Goal: Information Seeking & Learning: Check status

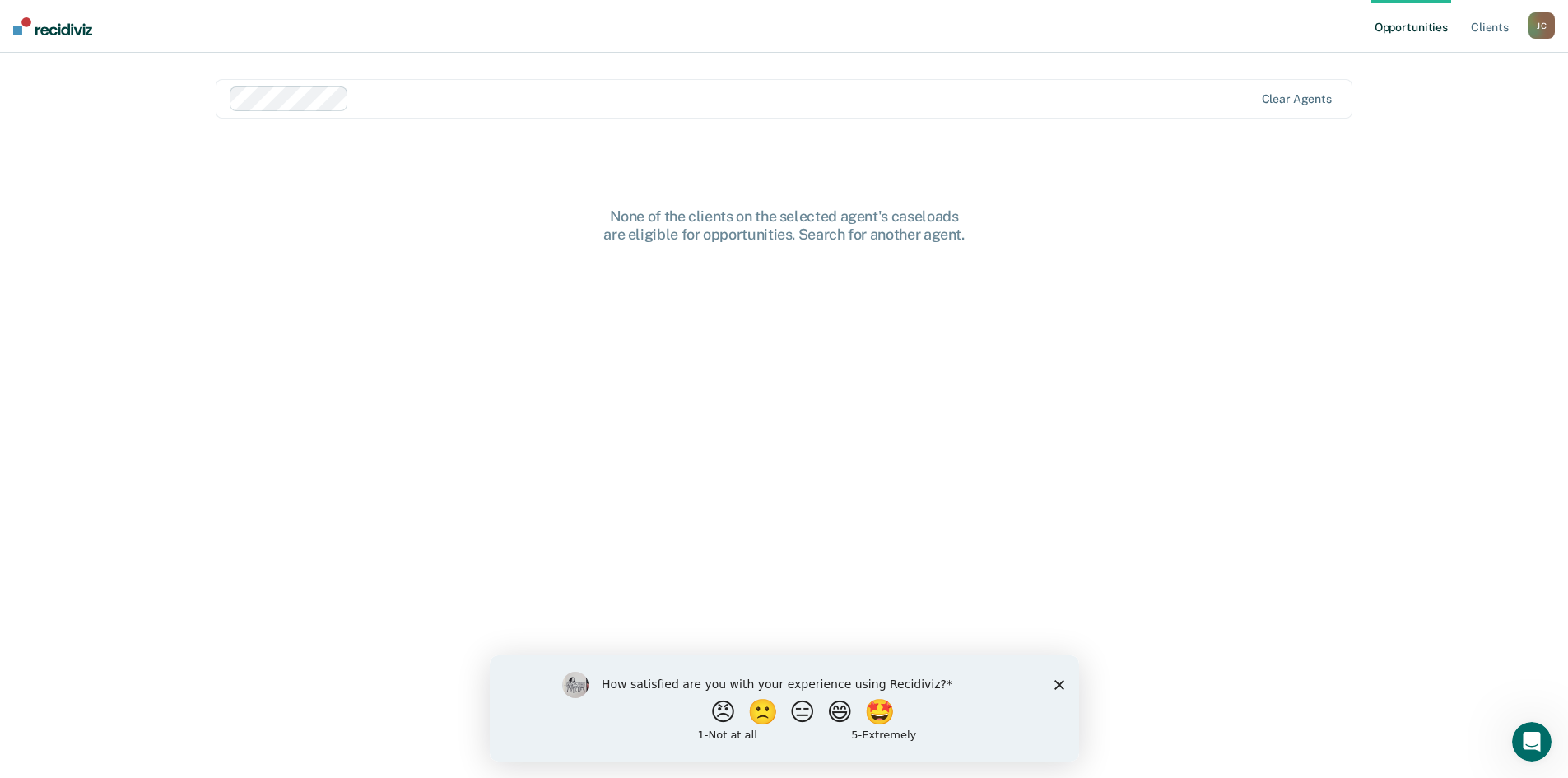
click at [453, 102] on div at bounding box center [804, 98] width 897 height 19
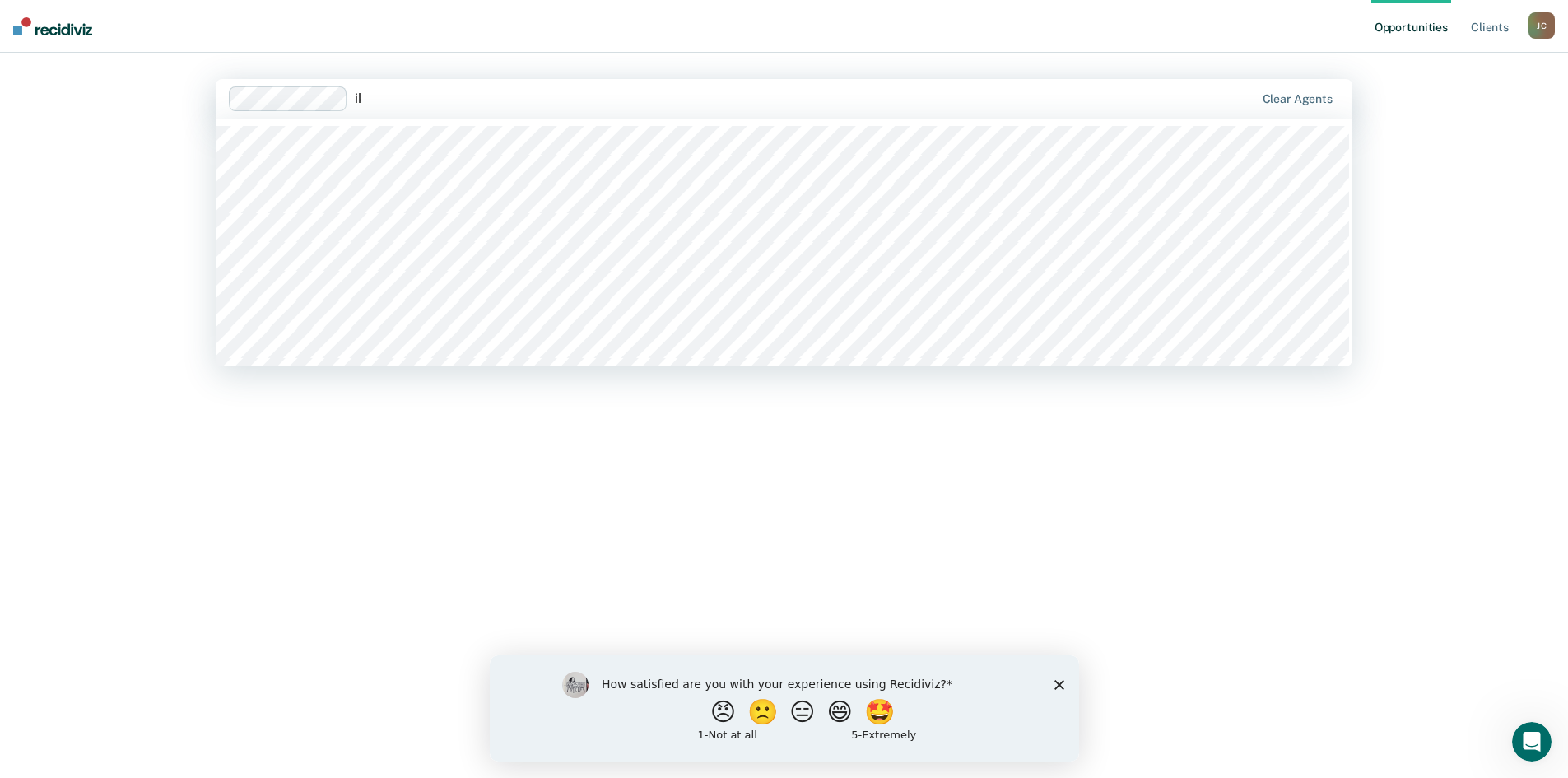
type input "ika"
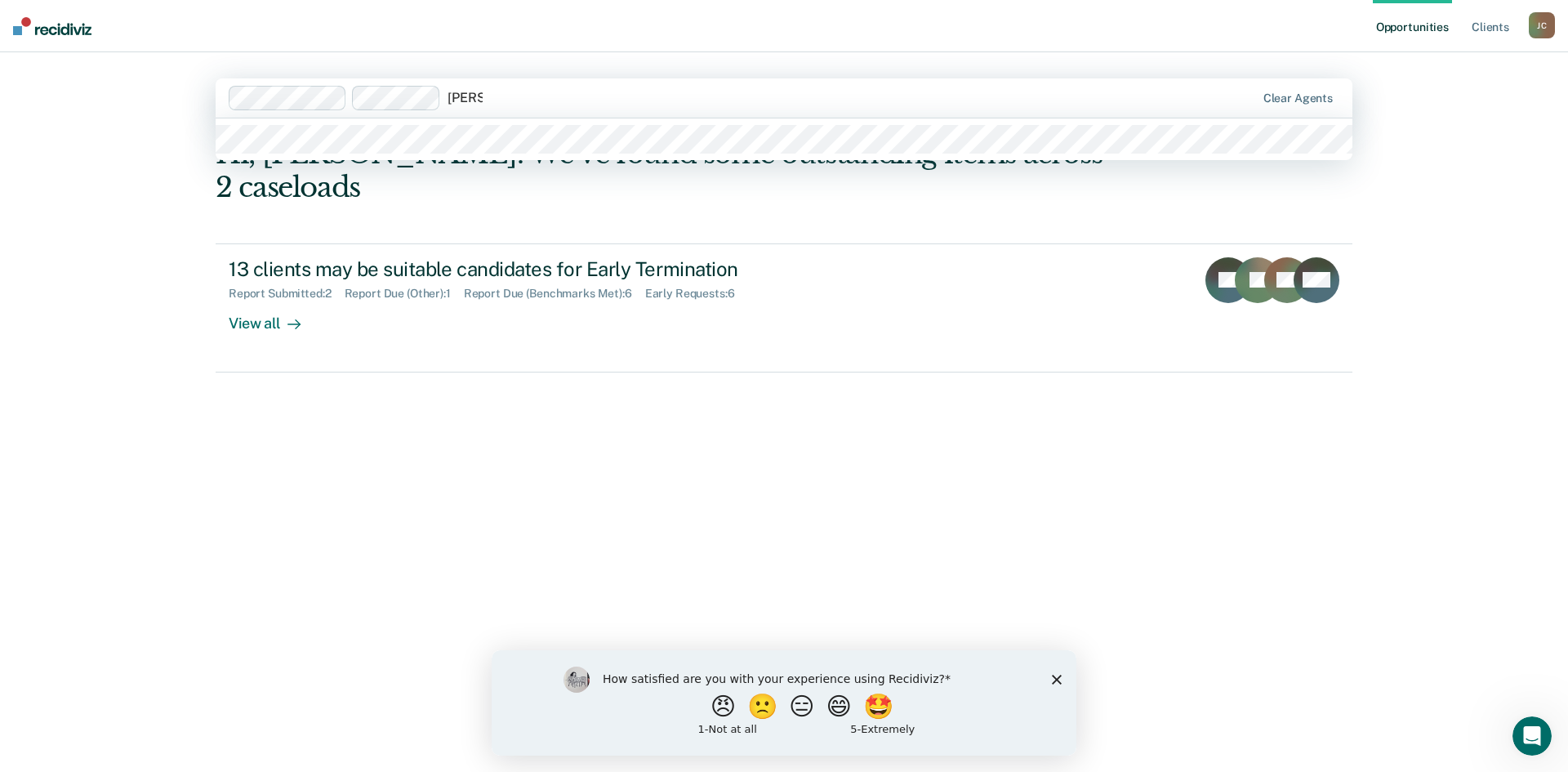
type input "[PERSON_NAME]"
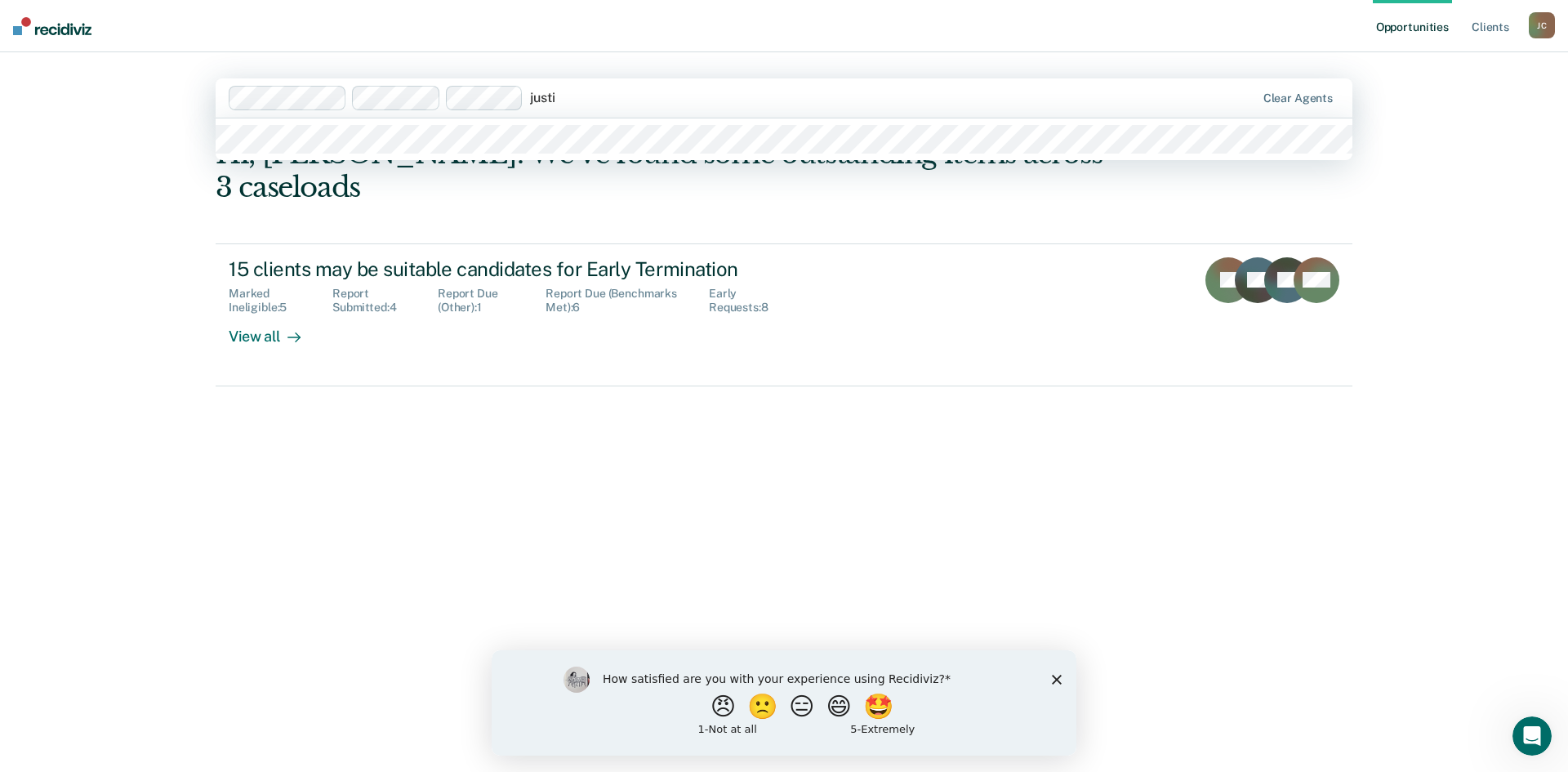
type input "[PERSON_NAME]"
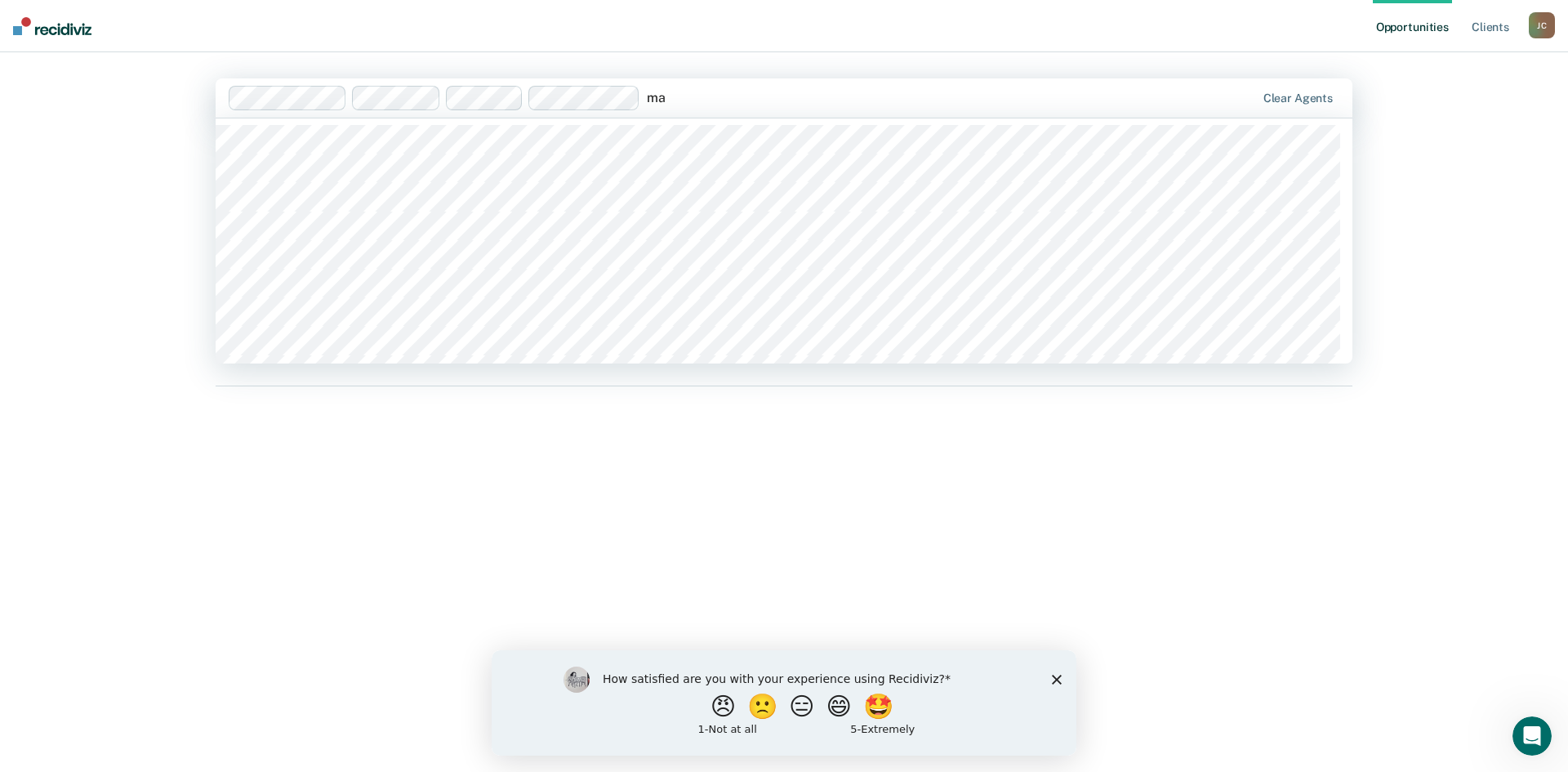
type input "m"
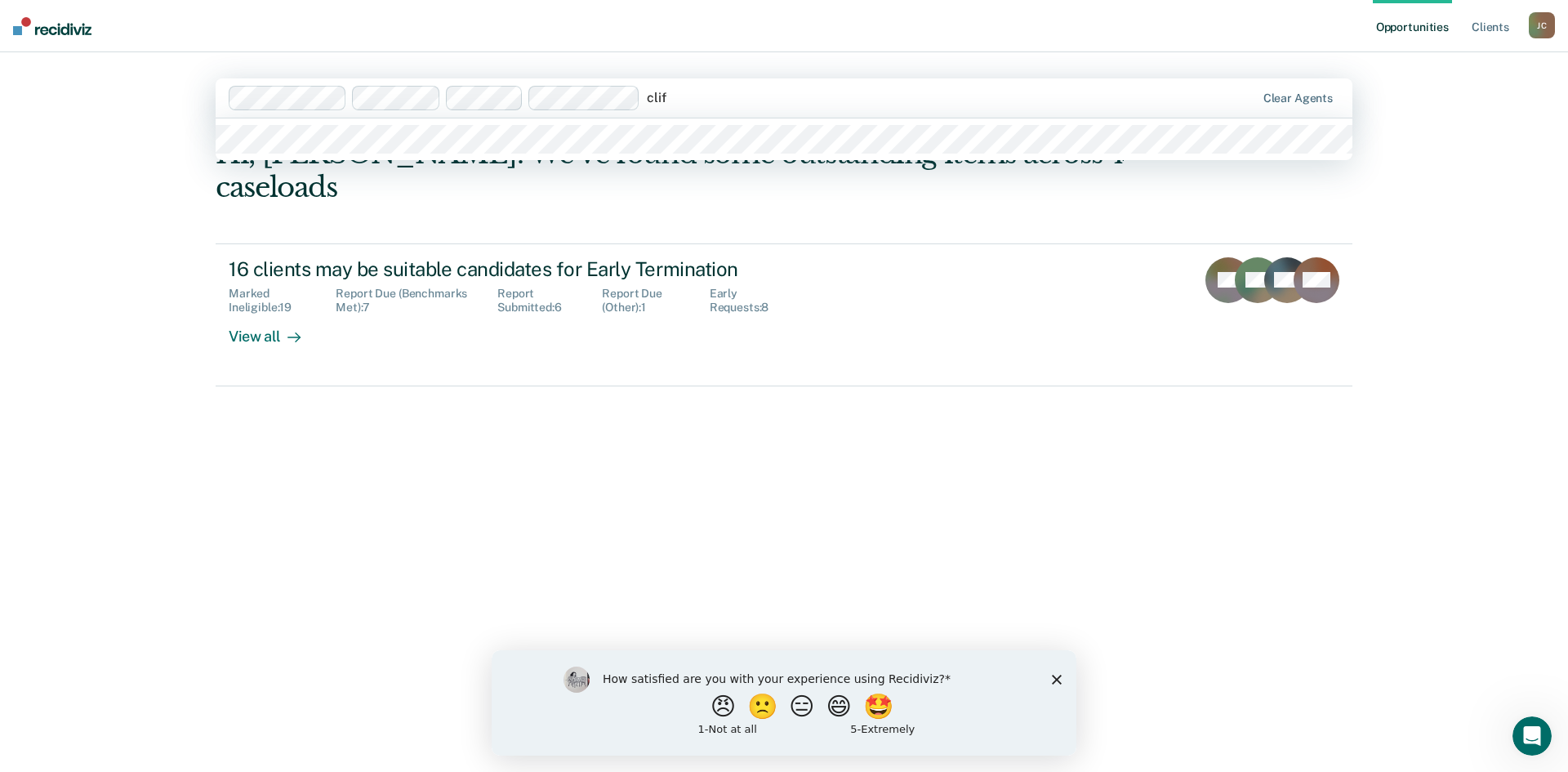
type input "cliff"
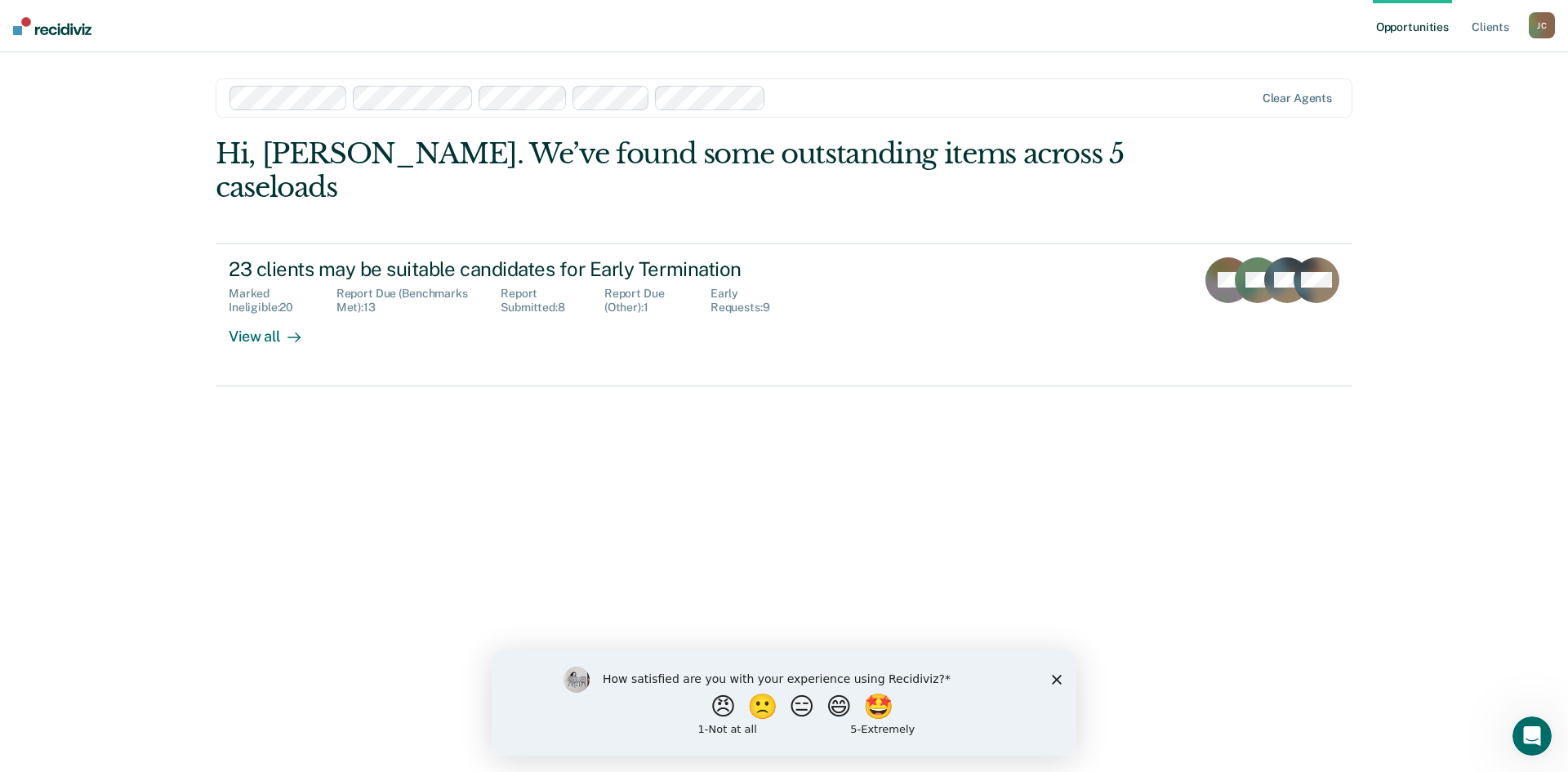
click at [820, 102] on div at bounding box center [1013, 97] width 481 height 19
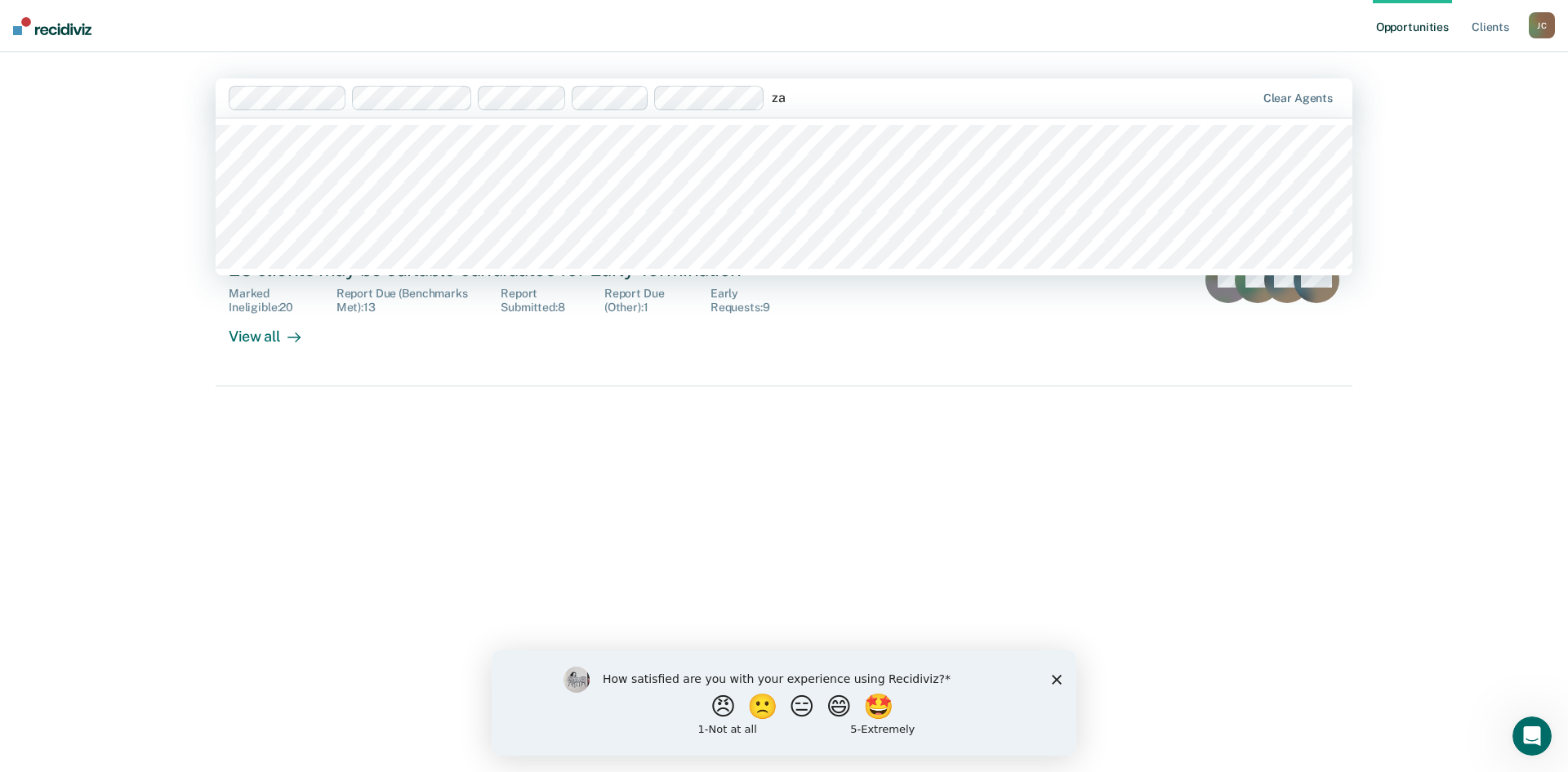
type input "zac"
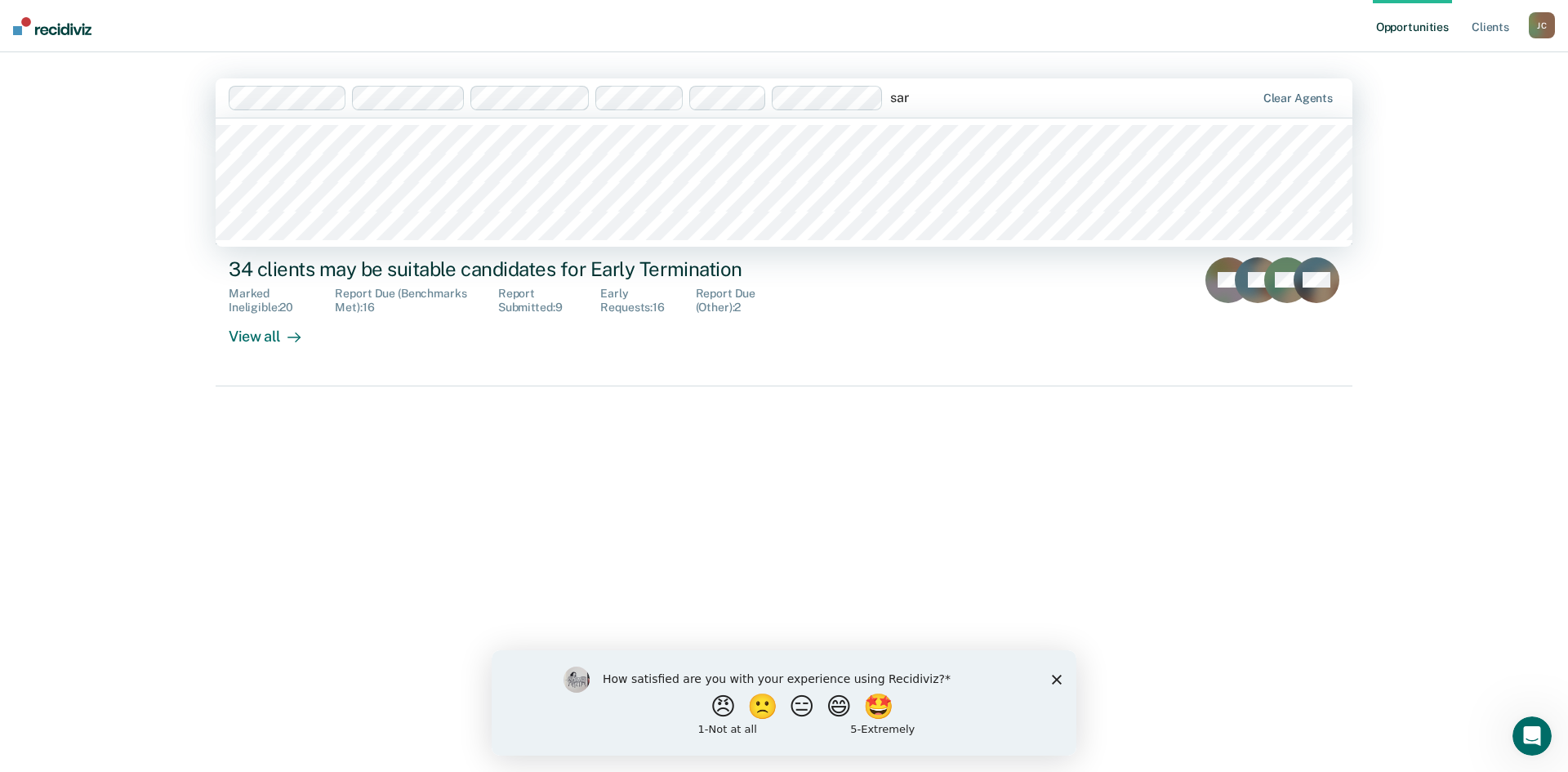
type input "[PERSON_NAME]"
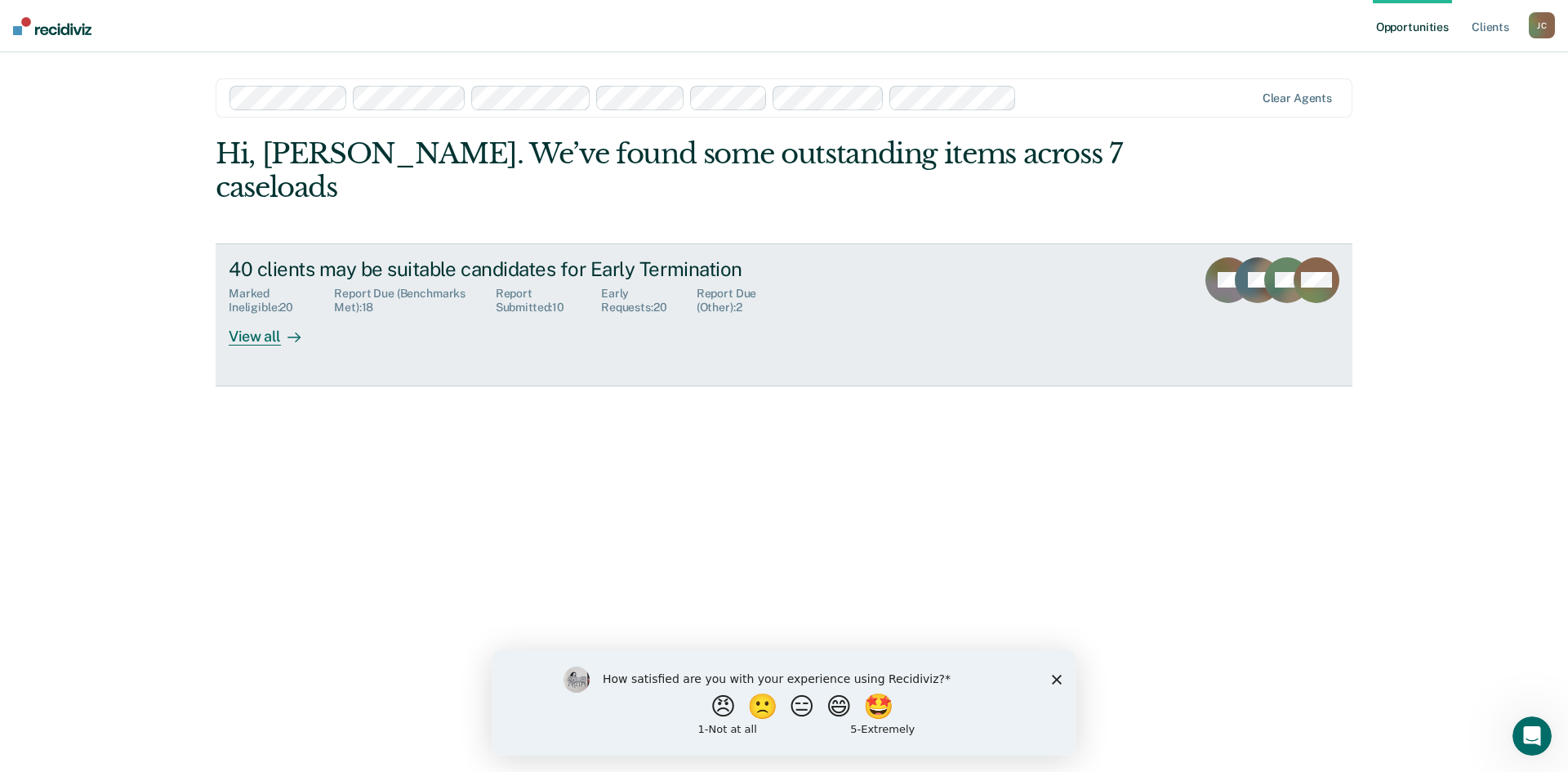
click at [363, 258] on div "40 clients may be suitable candidates for Early Termination" at bounding box center [515, 269] width 573 height 23
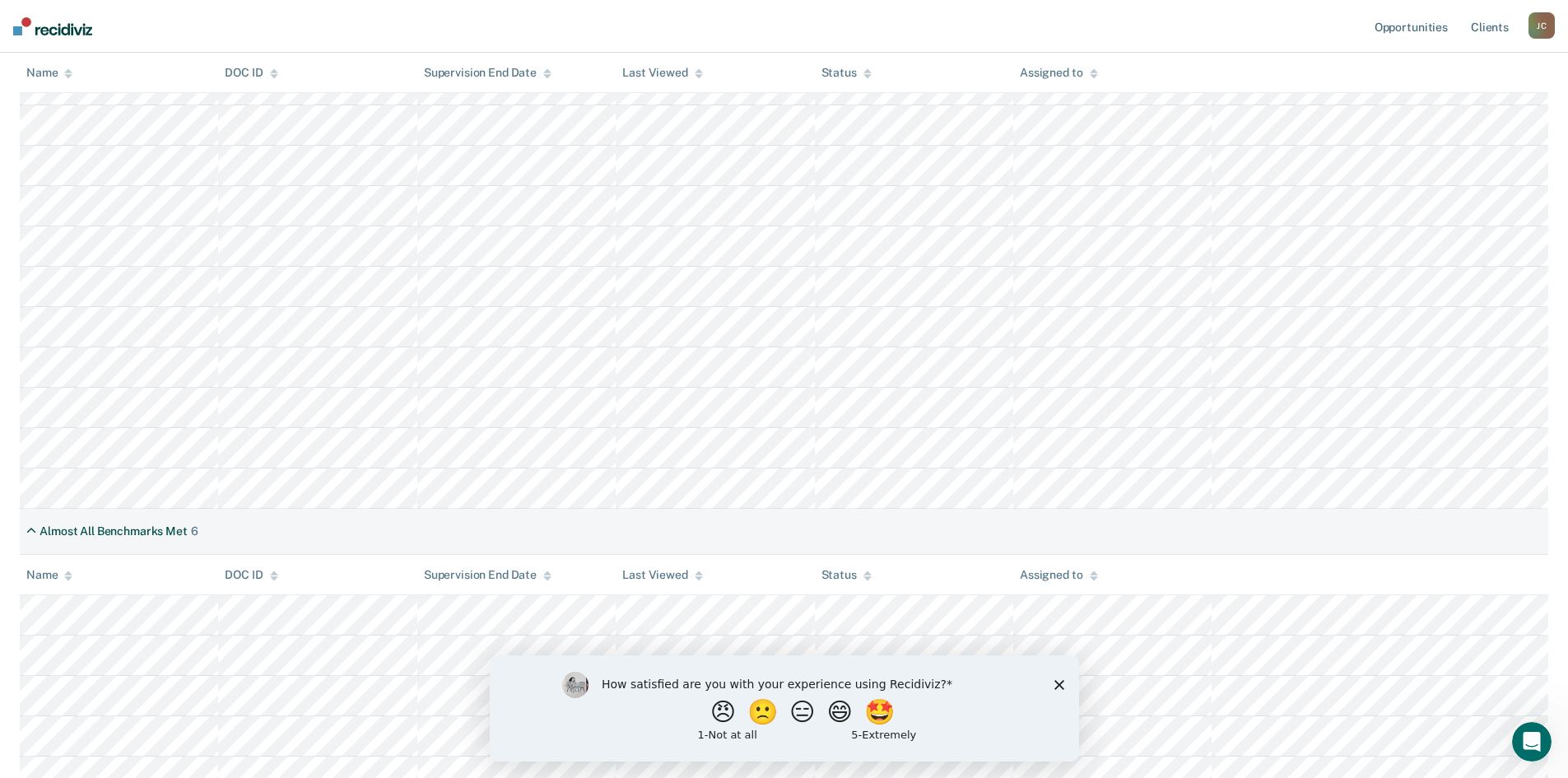
scroll to position [396, 0]
